Goal: Task Accomplishment & Management: Manage account settings

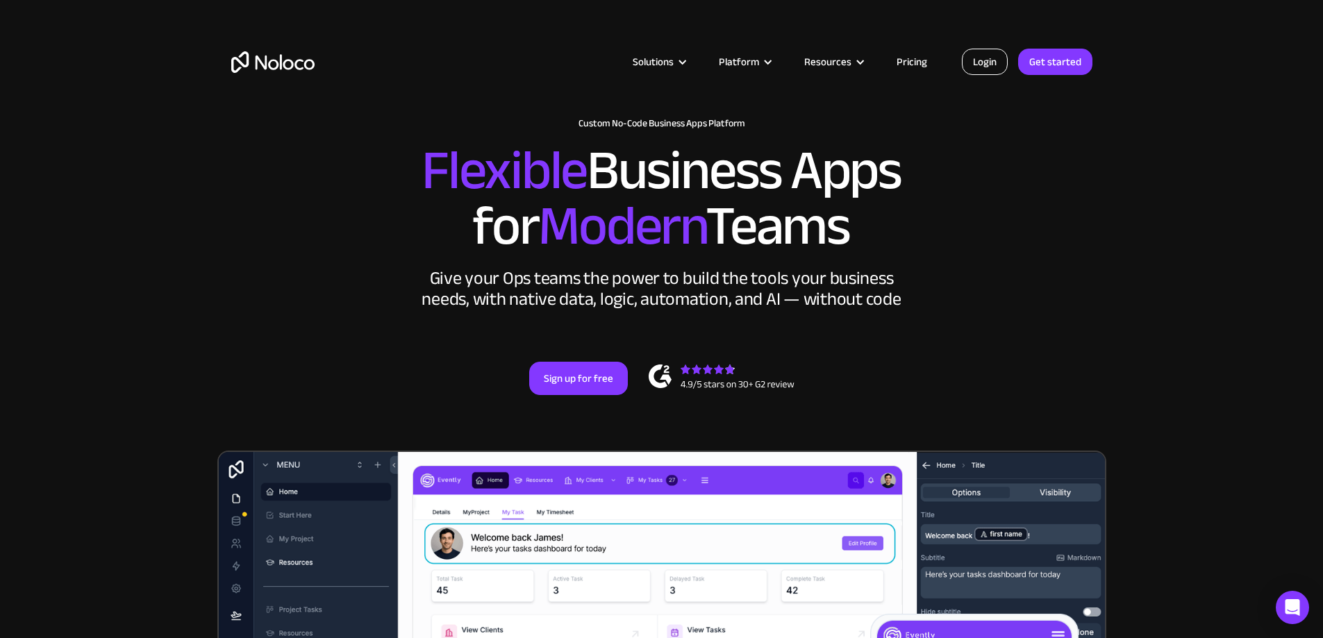
click at [964, 63] on link "Login" at bounding box center [985, 62] width 46 height 26
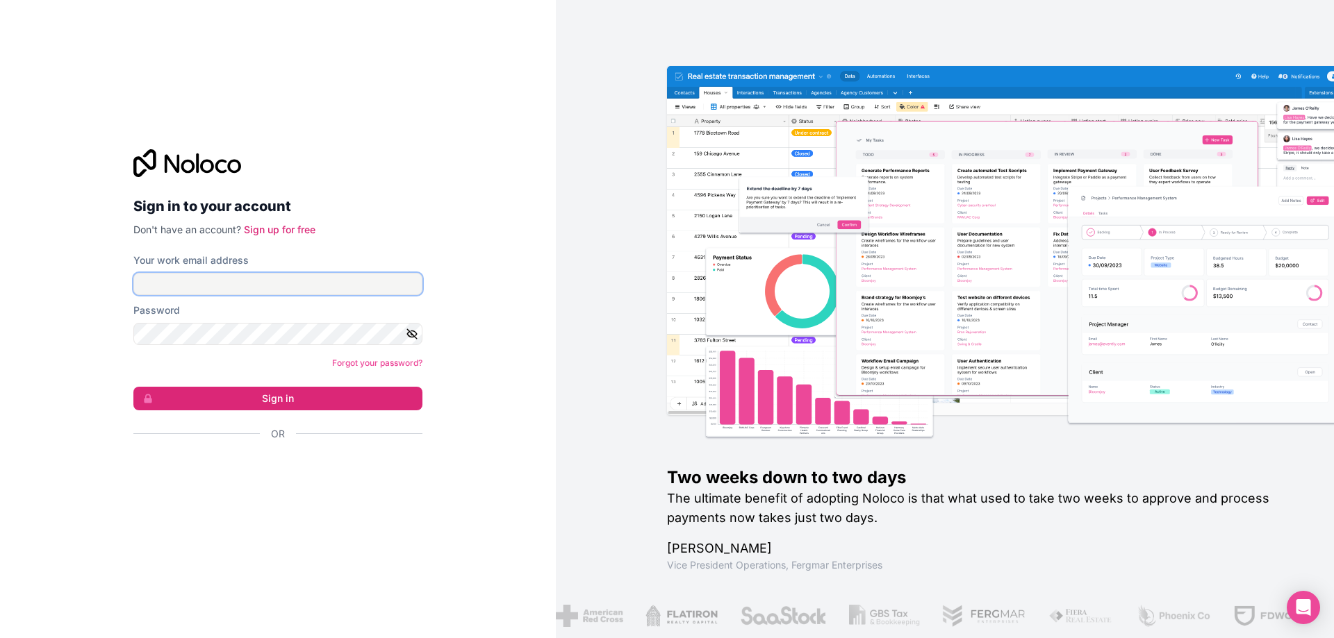
click at [267, 286] on input "Your work email address" at bounding box center [277, 284] width 289 height 22
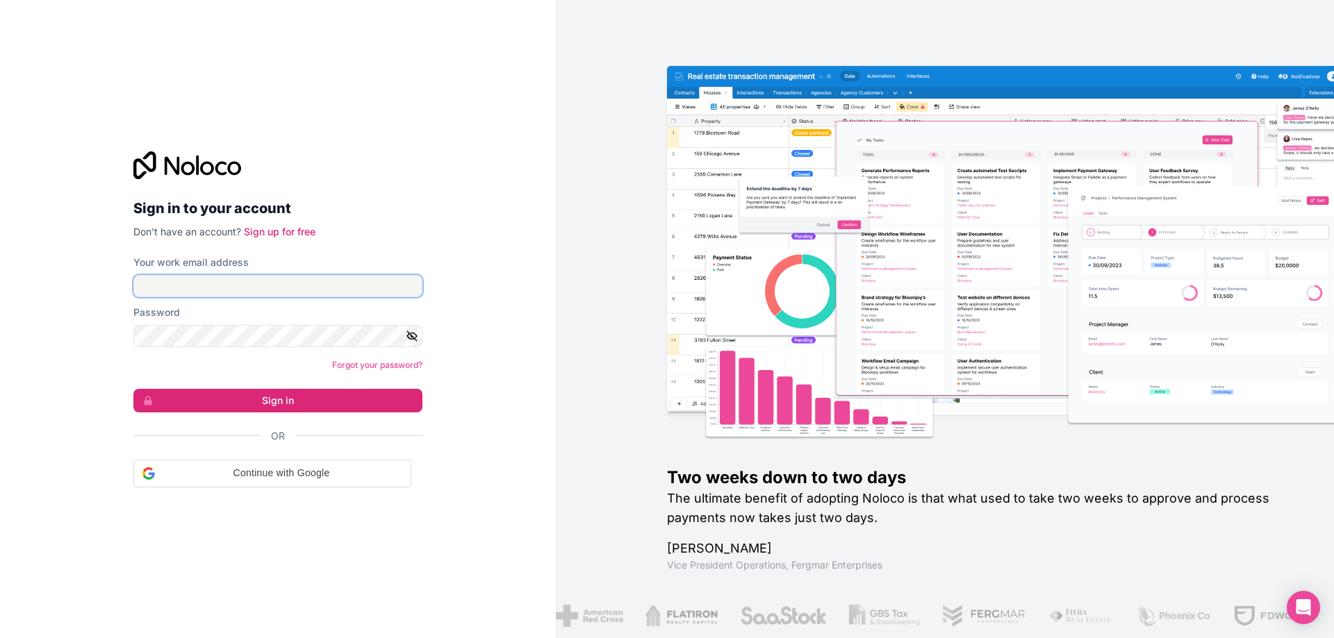
type input "dean.hassin@getwizer.com"
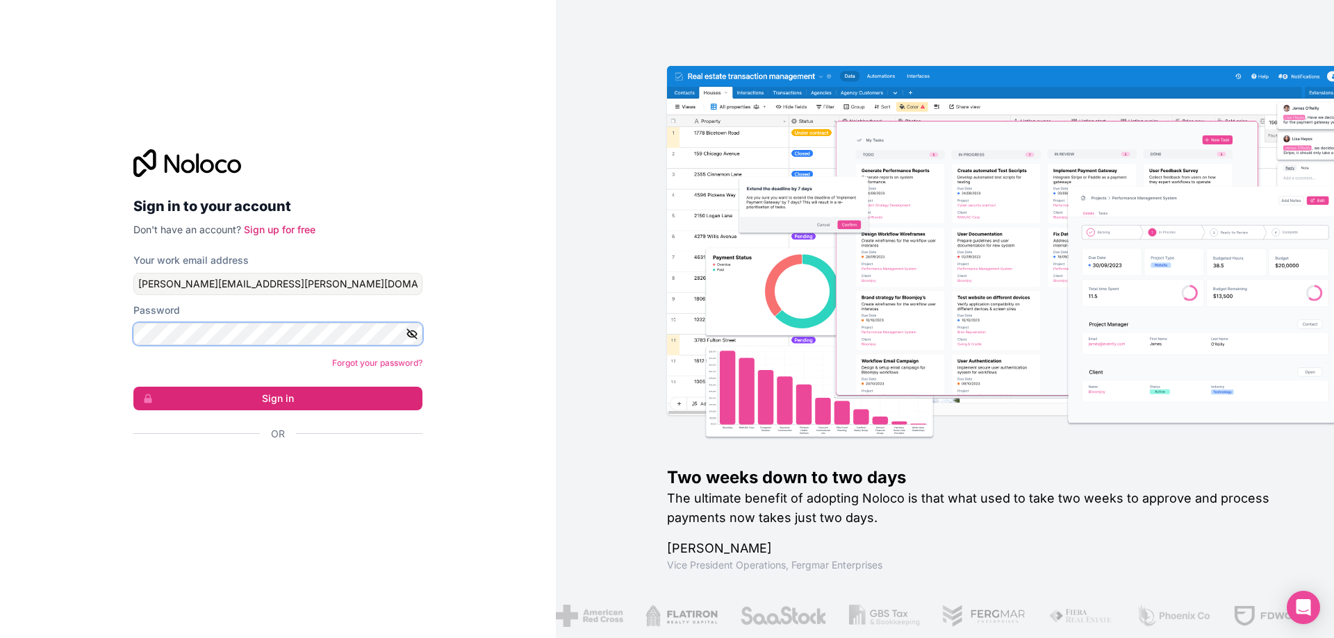
click at [133, 387] on button "Sign in" at bounding box center [277, 399] width 289 height 24
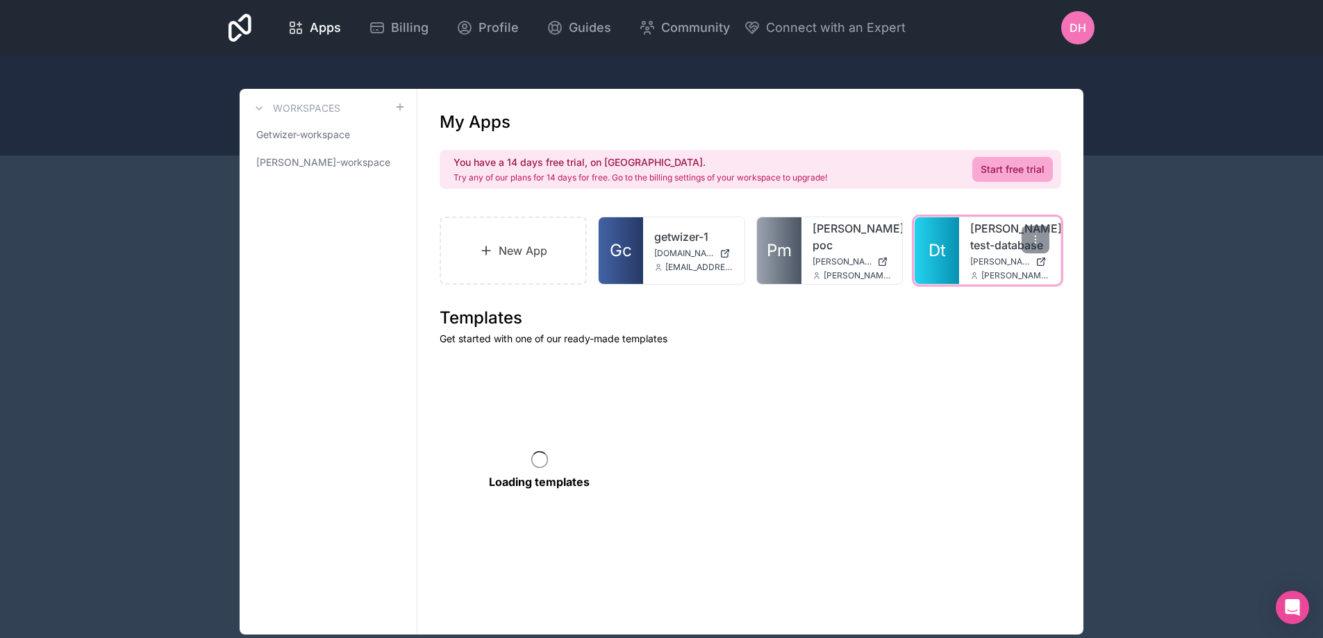
click at [968, 265] on div "dean-test-database dean-test-database.noloco.co dean.hassin@getwizer.com" at bounding box center [1009, 250] width 101 height 67
click at [951, 260] on link "Dt" at bounding box center [937, 250] width 44 height 67
